Goal: Transaction & Acquisition: Purchase product/service

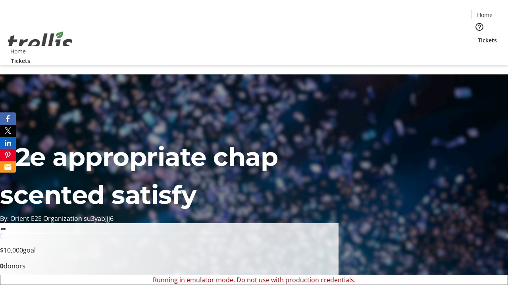
click at [485, 12] on span "Sign Up" at bounding box center [488, 11] width 23 height 10
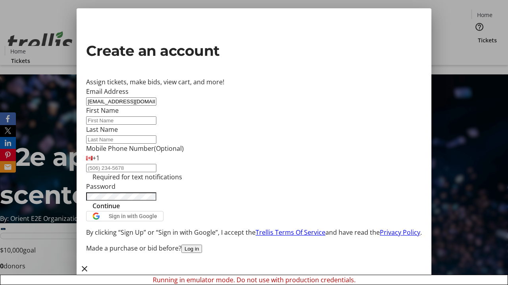
type input "[EMAIL_ADDRESS][DOMAIN_NAME]"
type input "Lia"
type input "O'Hara"
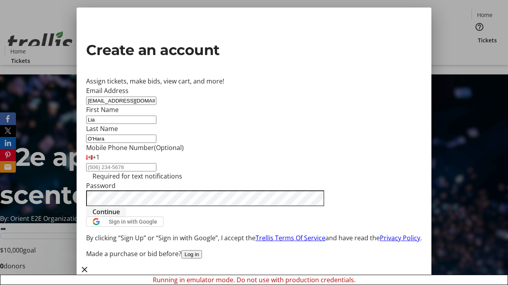
click at [120, 217] on span "Continue" at bounding box center [105, 212] width 27 height 10
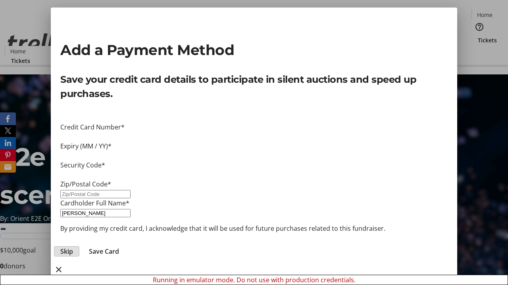
click at [73, 247] on span "Skip" at bounding box center [66, 252] width 13 height 10
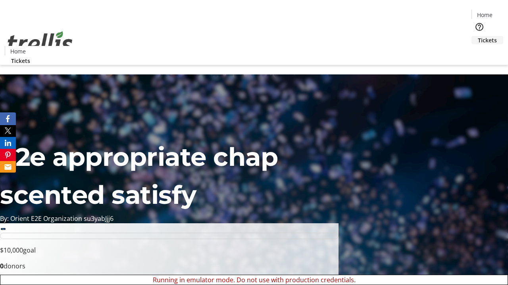
click at [477, 36] on span "Tickets" at bounding box center [486, 40] width 19 height 8
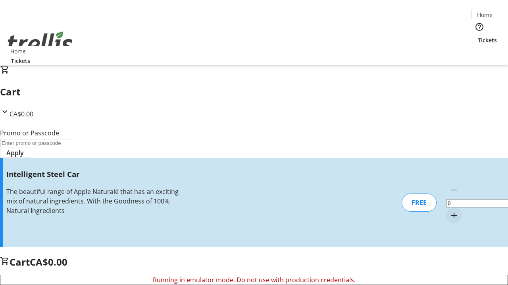
click at [449, 211] on mat-icon "Increment by one" at bounding box center [454, 216] width 10 height 10
type input "1"
